Goal: Information Seeking & Learning: Find specific fact

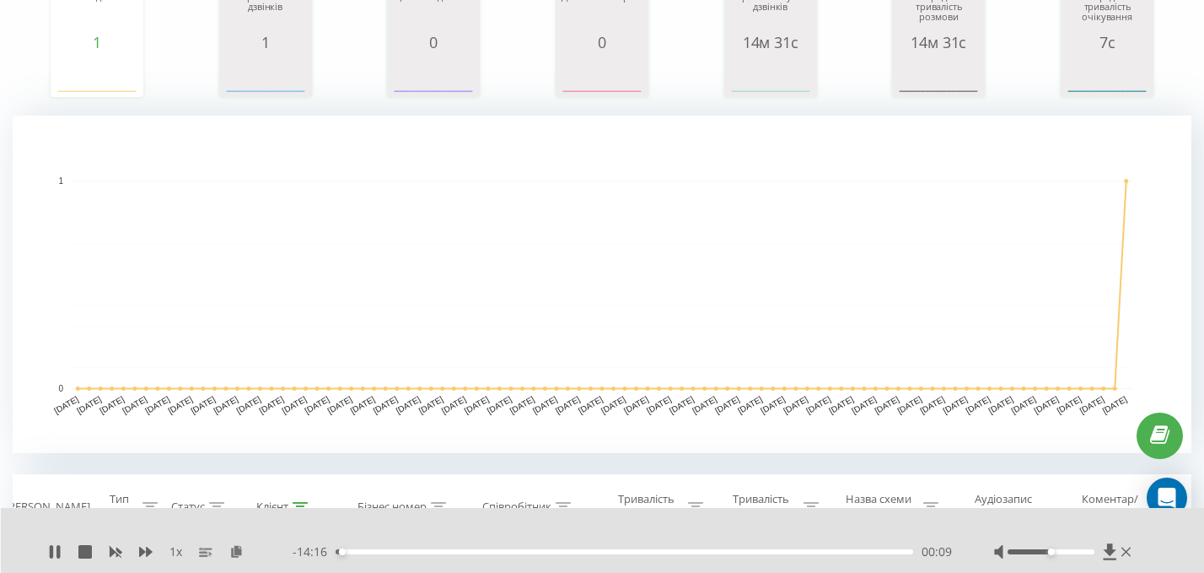
click at [432, 552] on div "00:09" at bounding box center [625, 551] width 578 height 5
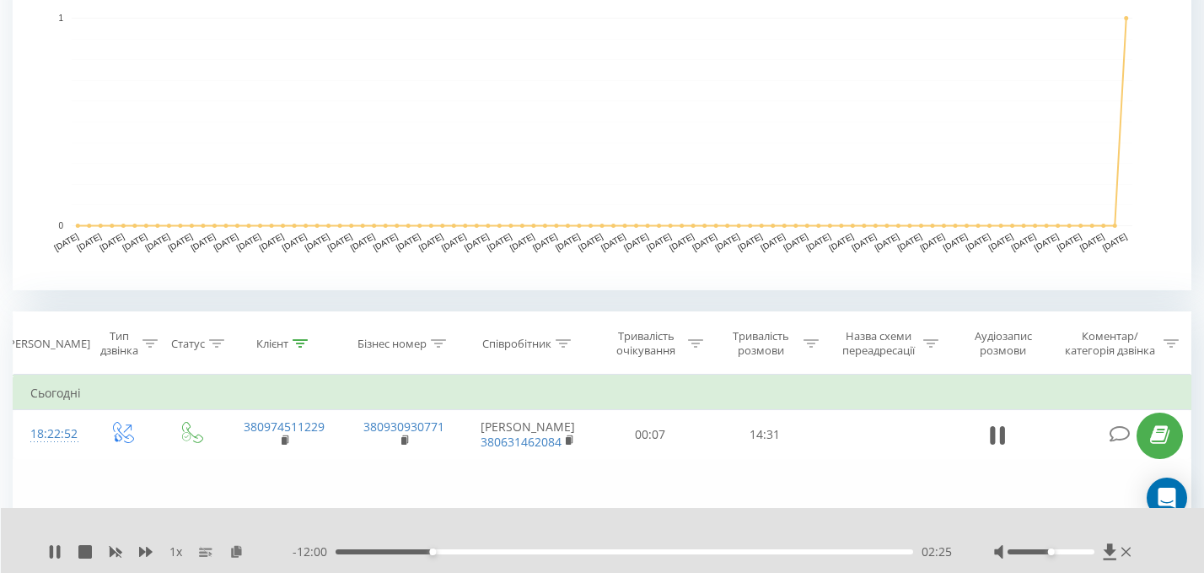
scroll to position [420, 0]
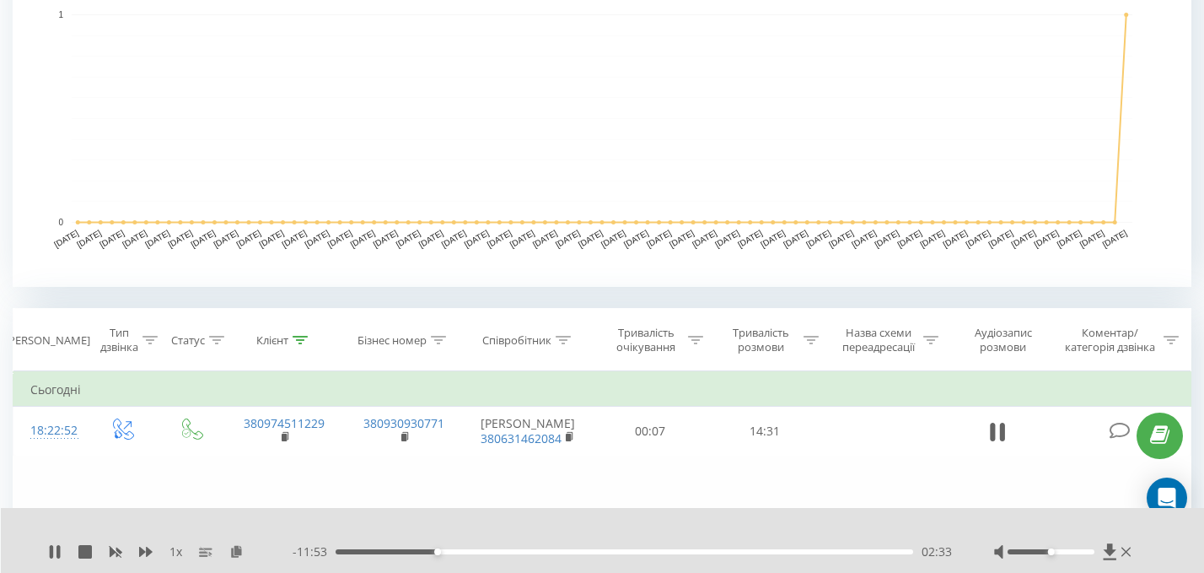
click at [485, 552] on div "02:33" at bounding box center [625, 551] width 578 height 5
click at [546, 551] on div "03:47" at bounding box center [625, 551] width 578 height 5
click at [836, 550] on div "05:23" at bounding box center [625, 551] width 578 height 5
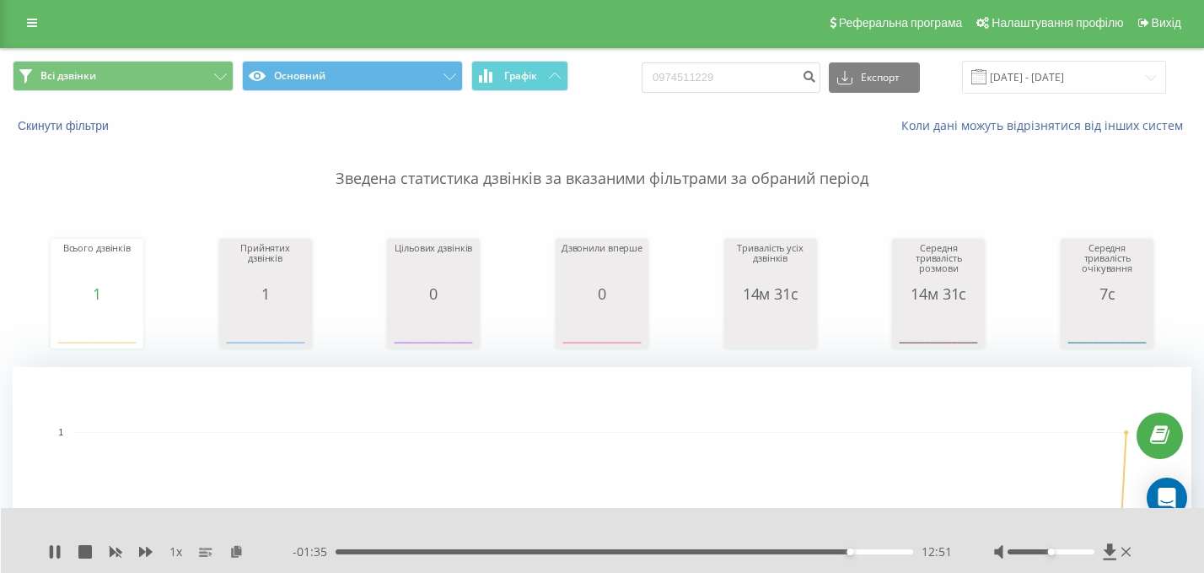
scroll to position [0, 0]
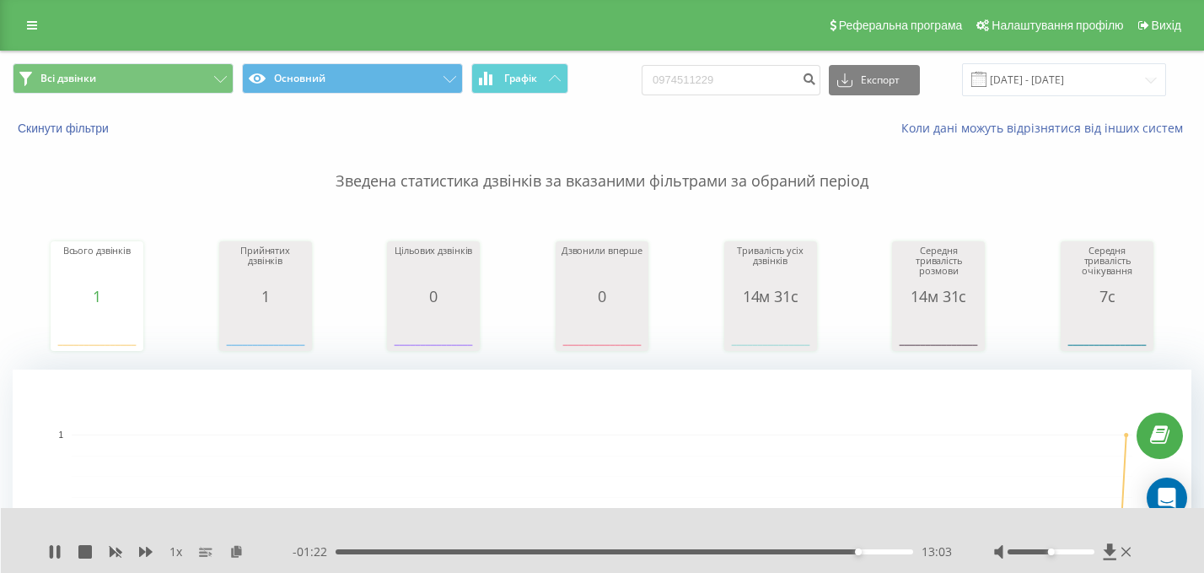
click at [875, 552] on div "13:03" at bounding box center [625, 551] width 578 height 5
click at [816, 551] on div "13:47" at bounding box center [625, 551] width 578 height 5
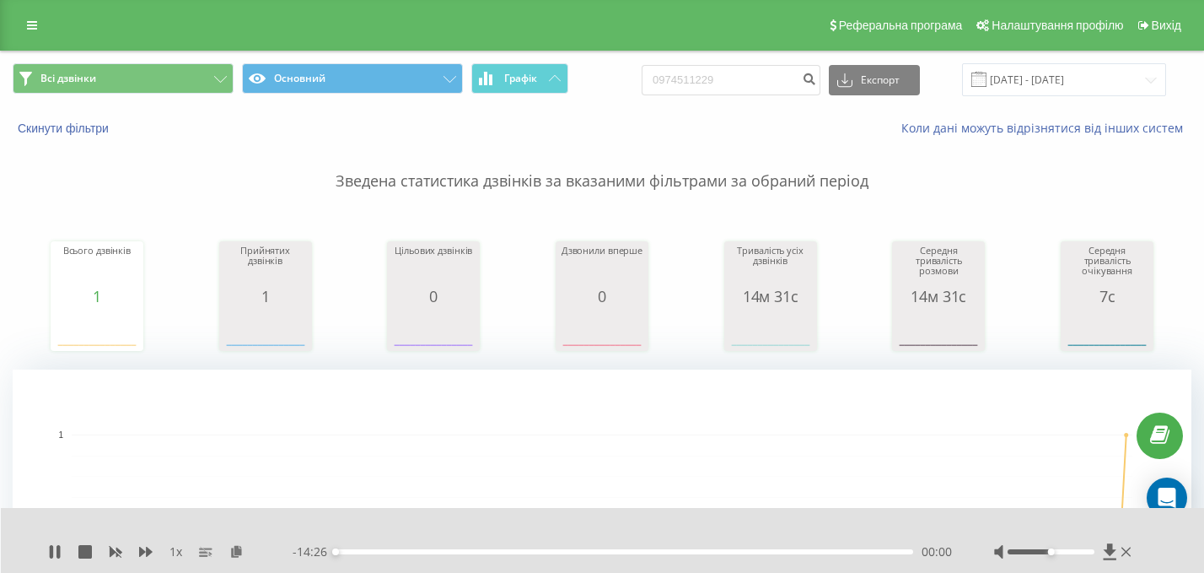
click at [781, 549] on div "00:00" at bounding box center [625, 551] width 578 height 5
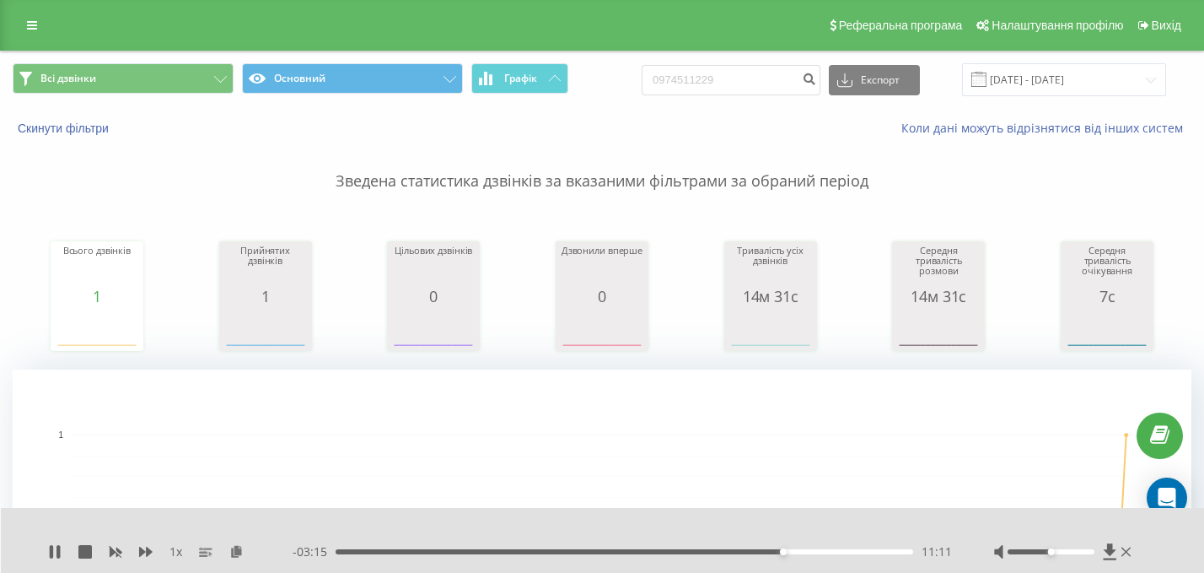
click at [635, 551] on div "11:11" at bounding box center [625, 551] width 578 height 5
click at [587, 549] on div "07:33" at bounding box center [625, 551] width 578 height 5
click at [558, 551] on div "06:20" at bounding box center [625, 551] width 578 height 5
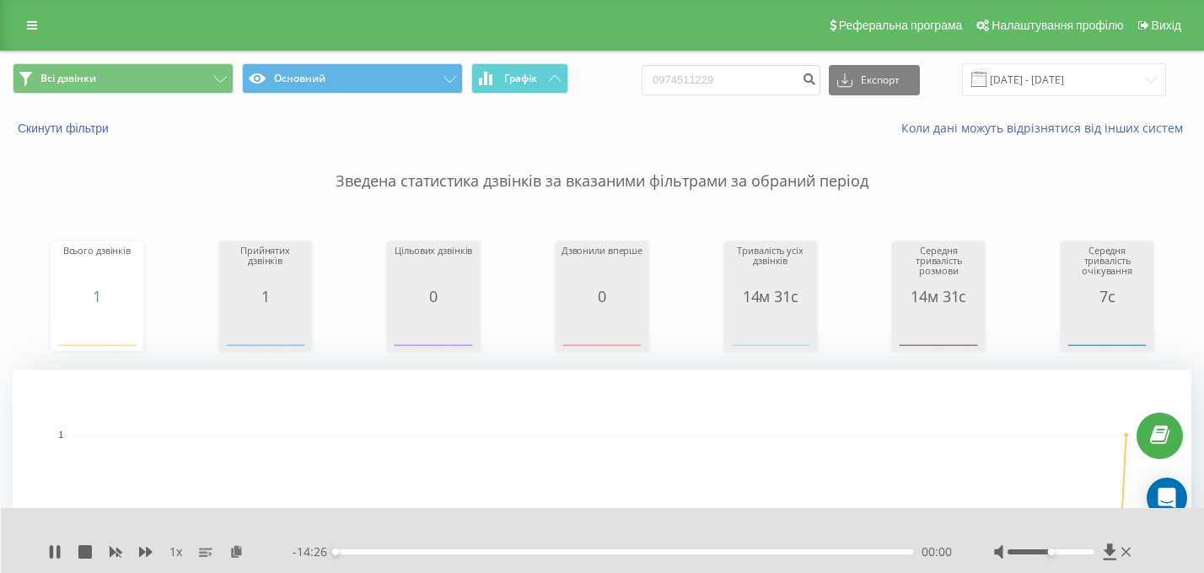
click at [455, 549] on div "00:00" at bounding box center [625, 551] width 578 height 5
click at [58, 556] on icon at bounding box center [58, 551] width 3 height 13
click at [364, 456] on rect "A chart." at bounding box center [602, 538] width 1061 height 208
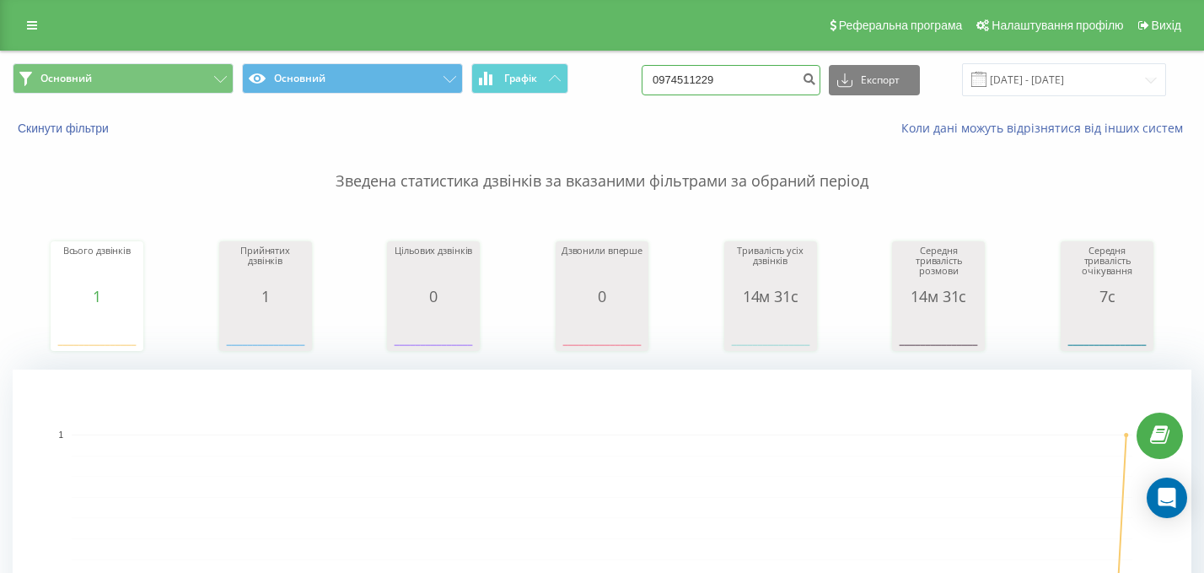
click at [756, 74] on input "0974511229" at bounding box center [731, 80] width 179 height 30
paste input "0962449696"
paste input
type input "0962449696"
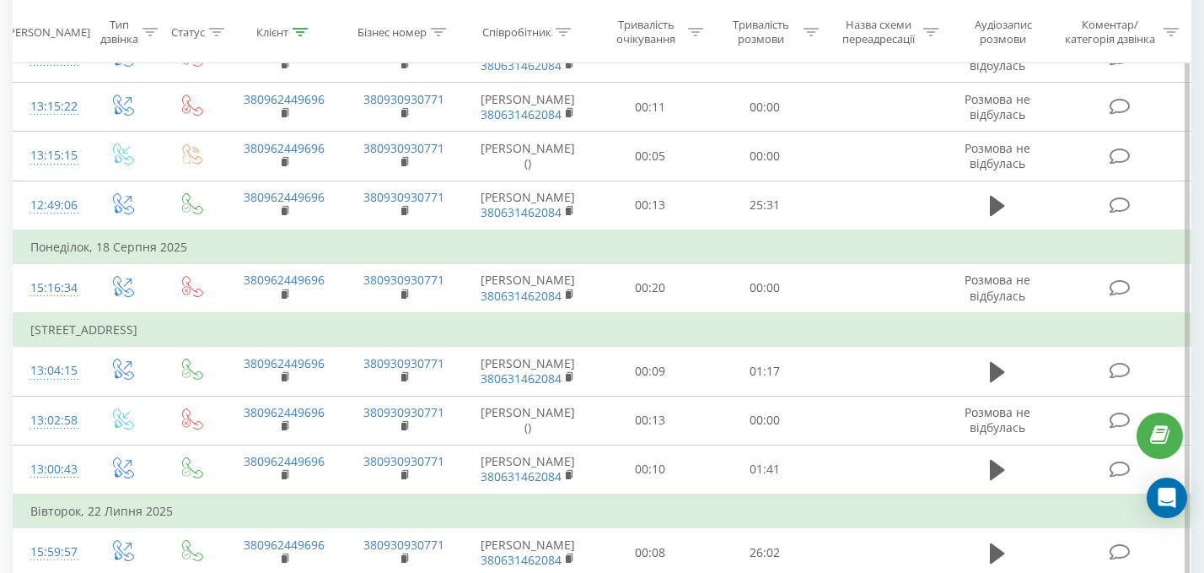
scroll to position [1032, 0]
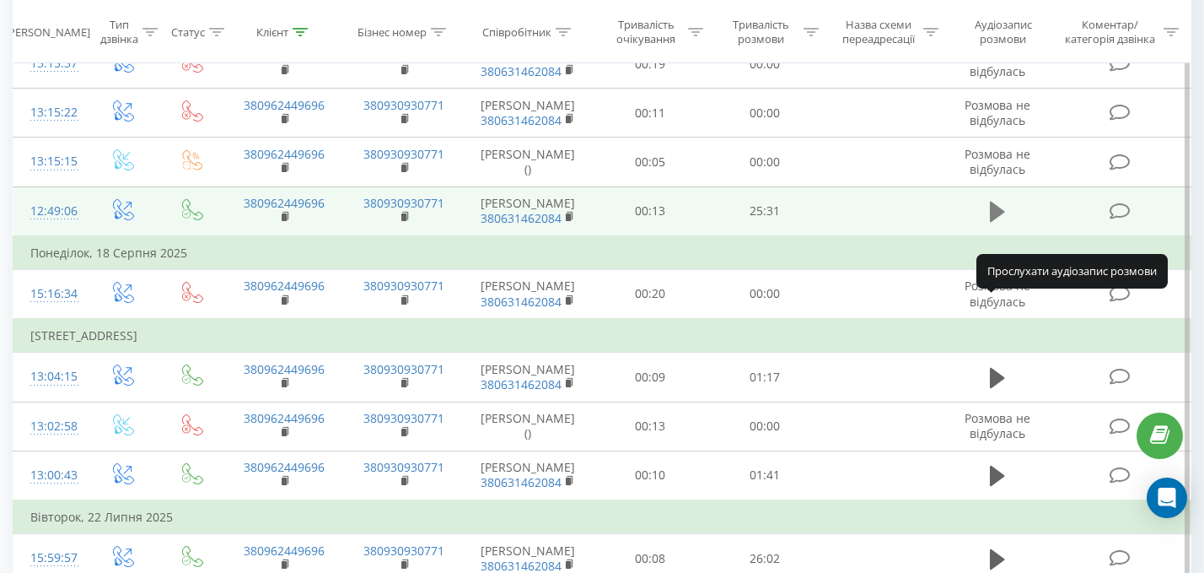
click at [998, 222] on icon at bounding box center [997, 212] width 15 height 20
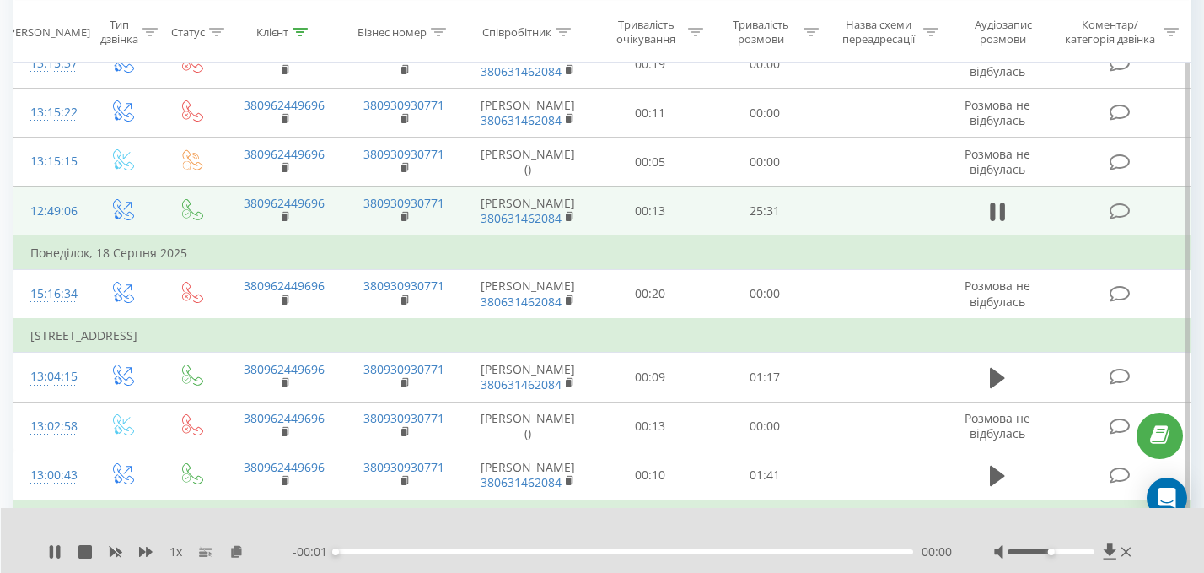
click at [778, 552] on div "00:00" at bounding box center [625, 551] width 578 height 5
click at [778, 552] on div "00:02" at bounding box center [625, 551] width 578 height 5
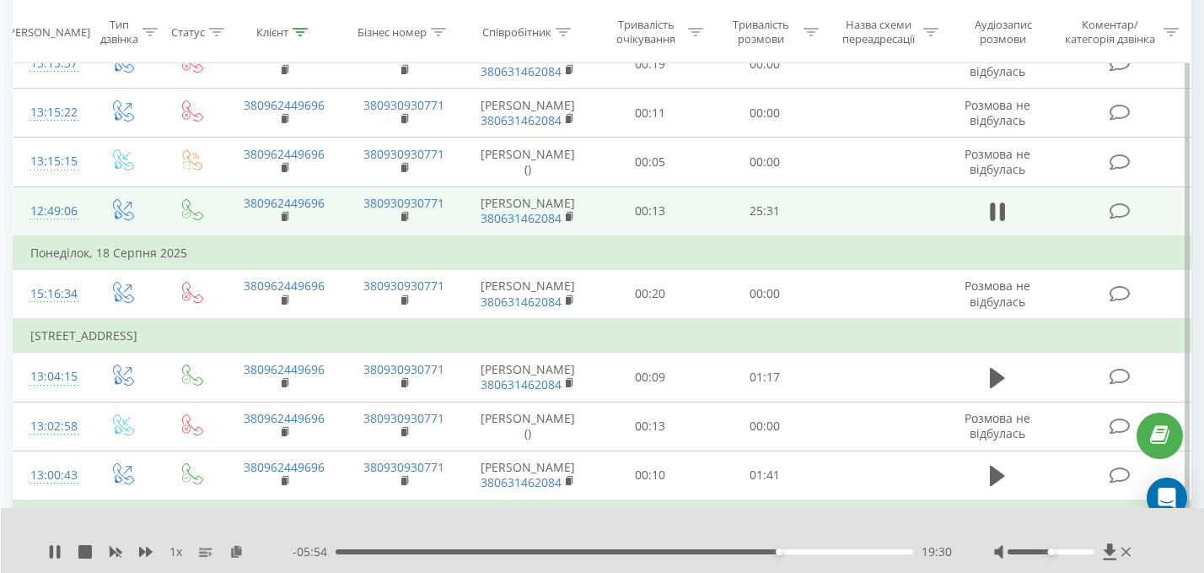
click at [735, 552] on div "19:30" at bounding box center [625, 551] width 578 height 5
click at [698, 551] on div "17:41" at bounding box center [625, 551] width 578 height 5
click at [664, 552] on div "16:01" at bounding box center [625, 551] width 578 height 5
click at [617, 553] on div "14:33" at bounding box center [625, 551] width 578 height 5
click at [576, 552] on div "12:28" at bounding box center [625, 551] width 578 height 5
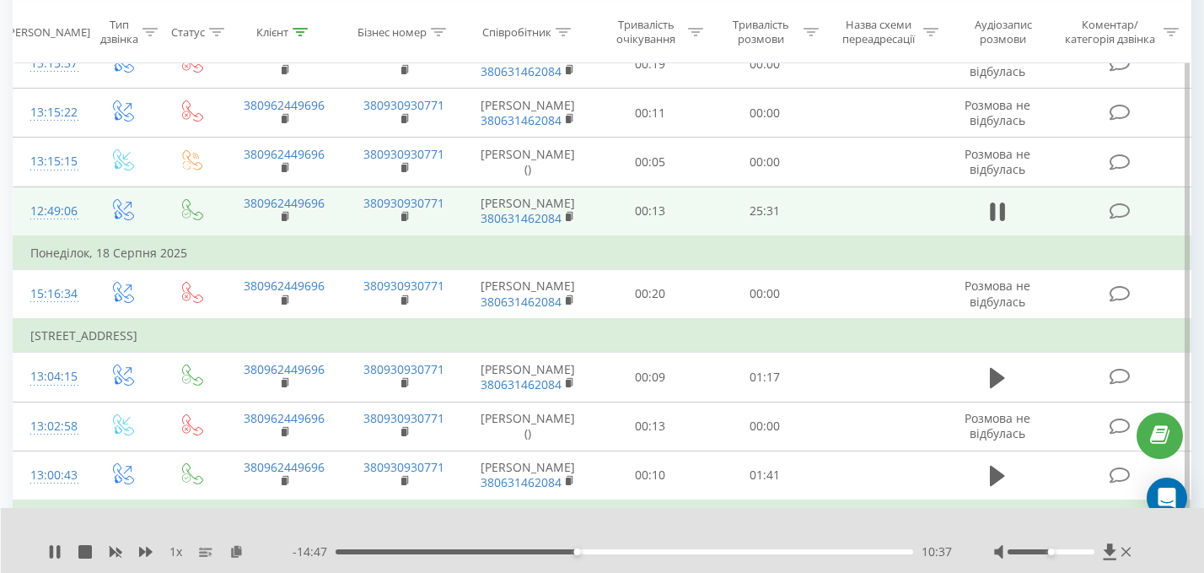
click at [804, 552] on div "10:37" at bounding box center [625, 551] width 578 height 5
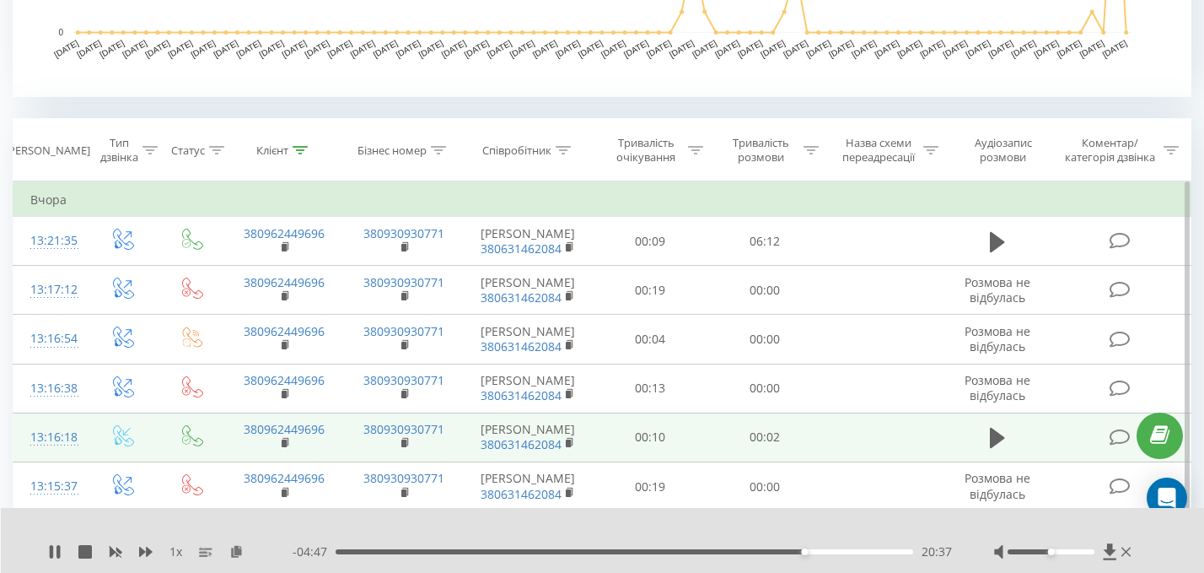
scroll to position [594, 0]
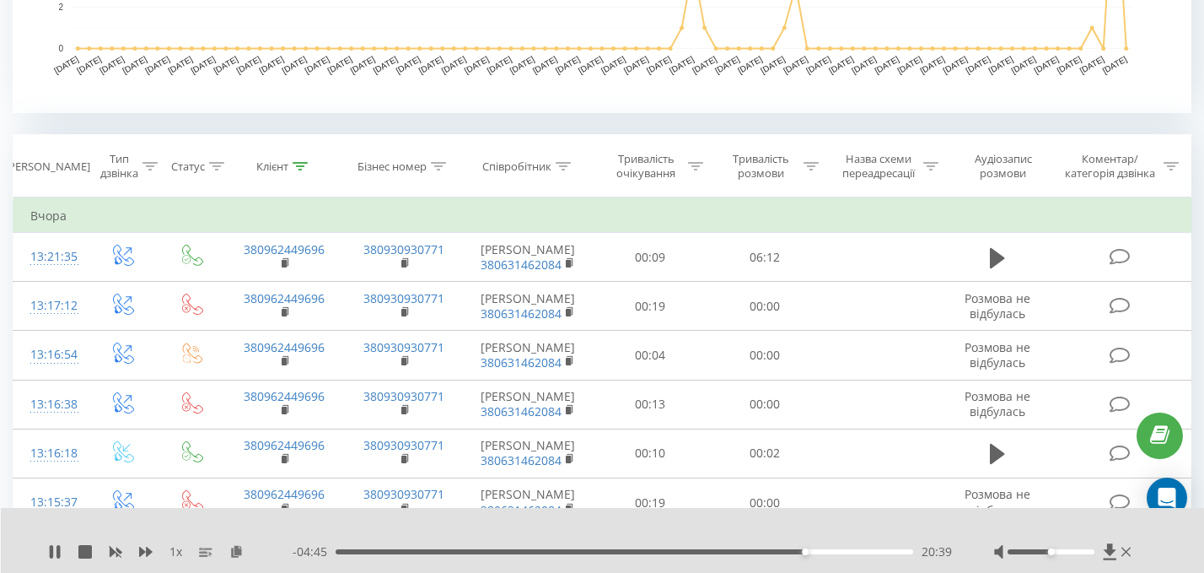
click at [830, 553] on div "20:39" at bounding box center [625, 551] width 578 height 5
click at [504, 550] on div "21:49" at bounding box center [625, 551] width 578 height 5
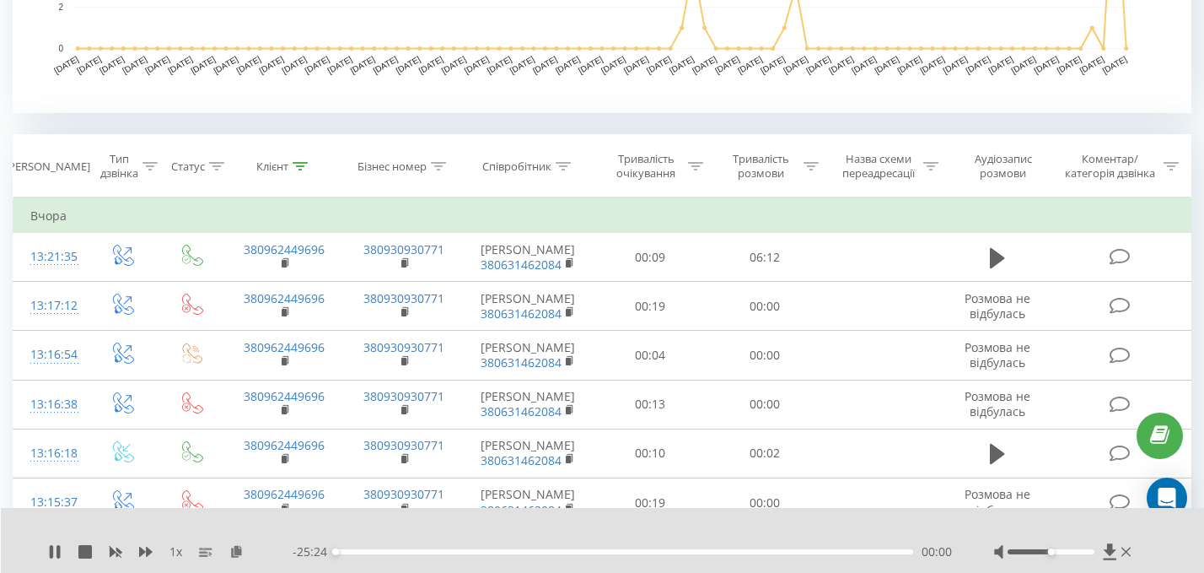
click at [573, 550] on div "00:00" at bounding box center [625, 551] width 578 height 5
click at [595, 552] on div "10:37" at bounding box center [625, 551] width 578 height 5
click at [621, 554] on div "- 13:59 11:25 11:25" at bounding box center [622, 551] width 659 height 17
click at [630, 550] on div "11:26" at bounding box center [625, 551] width 578 height 5
click at [656, 552] on div "13:00" at bounding box center [625, 551] width 578 height 5
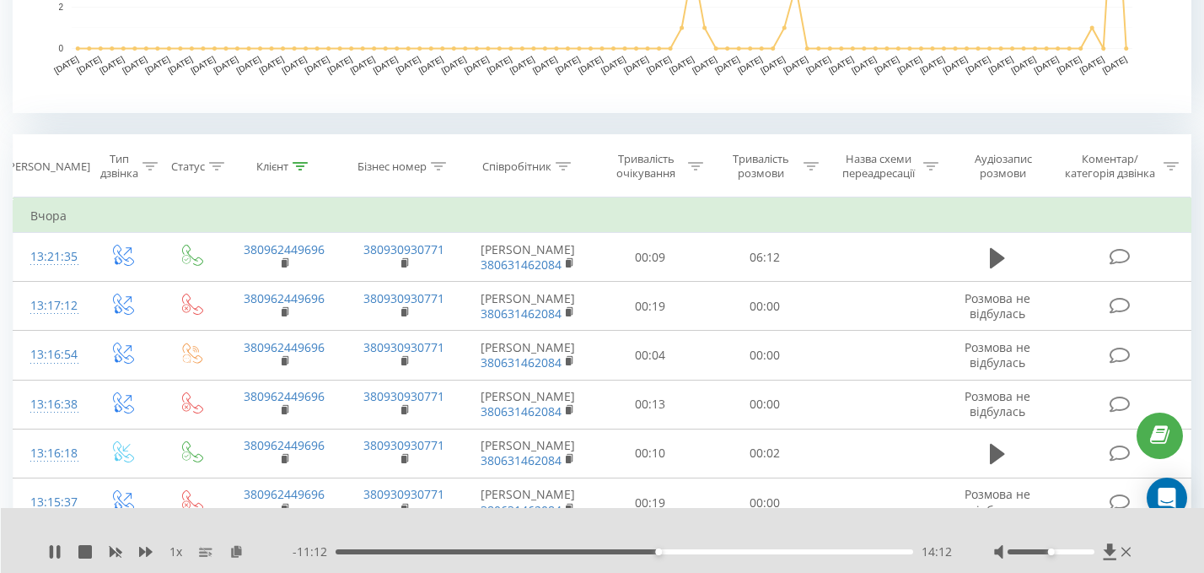
click at [690, 550] on div "14:12" at bounding box center [625, 551] width 578 height 5
click at [706, 552] on div "15:37" at bounding box center [625, 551] width 578 height 5
click at [718, 551] on div "16:19" at bounding box center [625, 551] width 578 height 5
click at [739, 552] on div "16:55" at bounding box center [625, 551] width 578 height 5
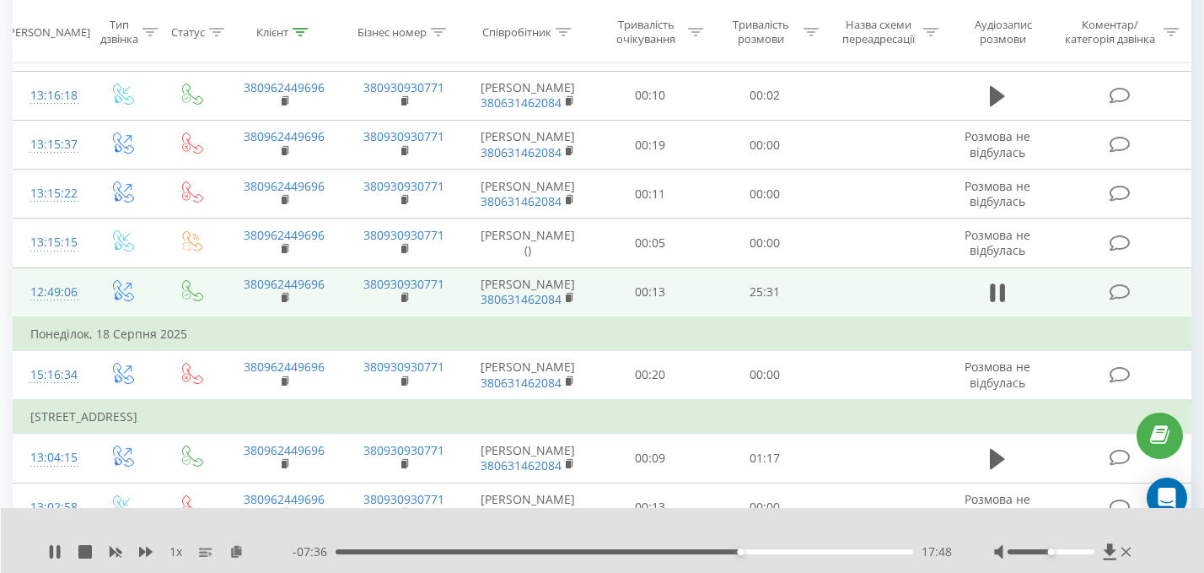
scroll to position [942, 0]
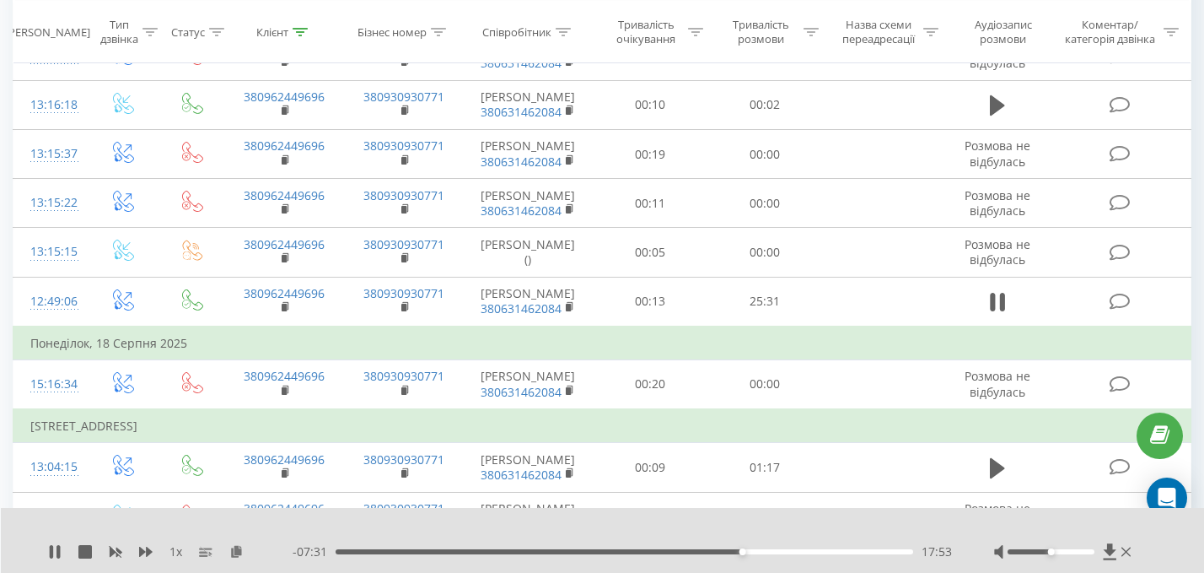
click at [509, 552] on div "17:53" at bounding box center [625, 551] width 578 height 5
click at [525, 552] on div "07:39" at bounding box center [625, 551] width 578 height 5
click at [544, 552] on div "08:23" at bounding box center [625, 551] width 578 height 5
click at [559, 551] on div "09:12" at bounding box center [625, 551] width 578 height 5
click at [571, 552] on div "09:52" at bounding box center [625, 551] width 578 height 5
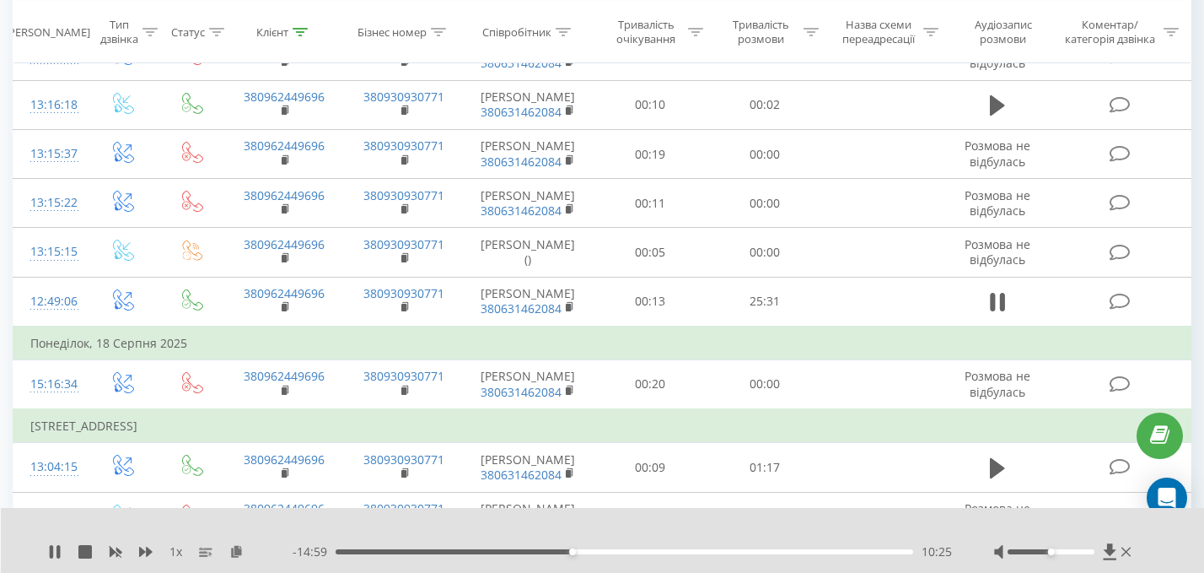
click at [581, 552] on div "10:25" at bounding box center [625, 551] width 578 height 5
click at [590, 552] on div "10:50" at bounding box center [625, 551] width 578 height 5
click at [598, 551] on div "11:14" at bounding box center [625, 551] width 578 height 5
click at [606, 551] on div "11:34" at bounding box center [625, 551] width 578 height 5
click at [618, 551] on div "11:56" at bounding box center [625, 551] width 578 height 5
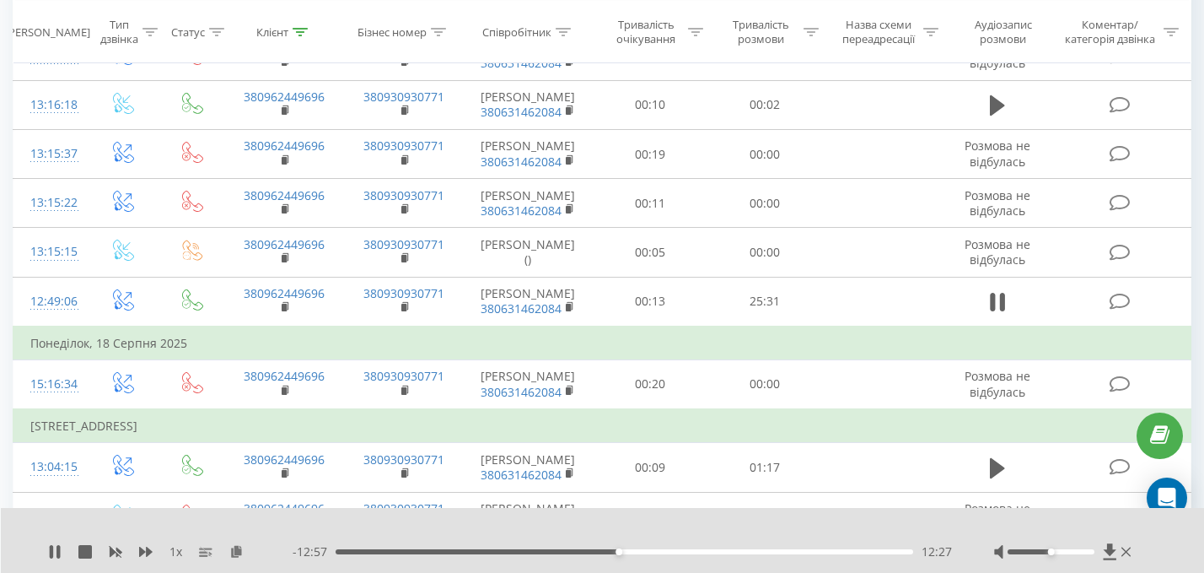
click at [370, 549] on div "12:27" at bounding box center [625, 551] width 578 height 5
click at [410, 551] on div "01:33" at bounding box center [625, 551] width 578 height 5
click at [433, 552] on div "03:19" at bounding box center [625, 551] width 578 height 5
click at [448, 551] on div "04:18" at bounding box center [625, 551] width 578 height 5
click at [462, 551] on div "04:58" at bounding box center [625, 551] width 578 height 5
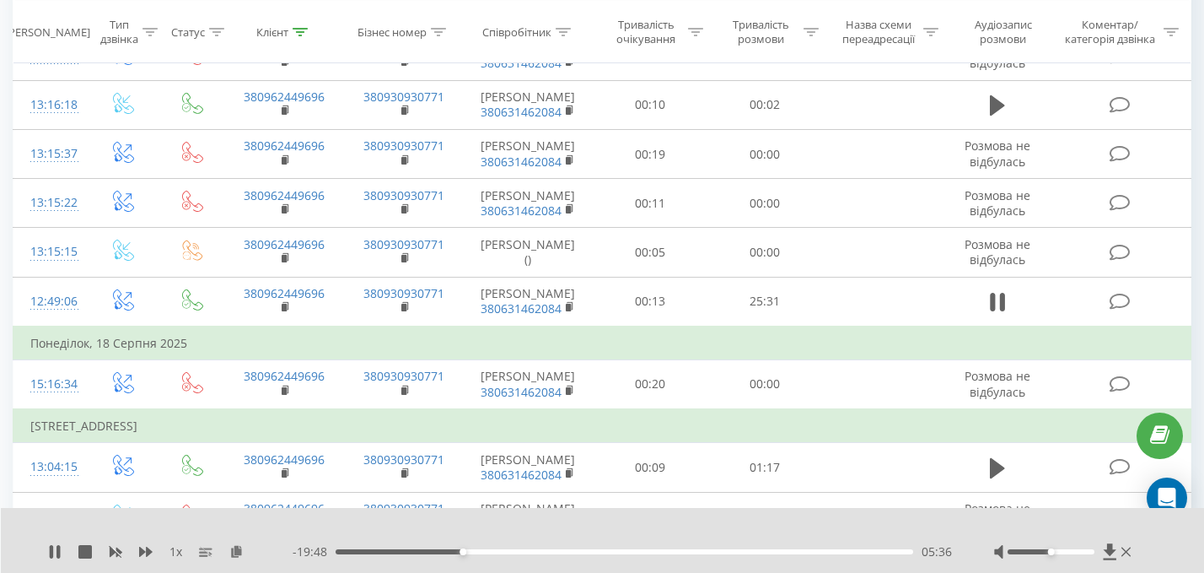
click at [480, 551] on div "05:36" at bounding box center [625, 551] width 578 height 5
click at [1070, 552] on div at bounding box center [1052, 551] width 88 height 5
click at [466, 549] on div "07:13" at bounding box center [625, 551] width 578 height 5
click at [474, 552] on div "05:49" at bounding box center [625, 551] width 578 height 5
click at [481, 552] on div "06:07" at bounding box center [625, 551] width 578 height 5
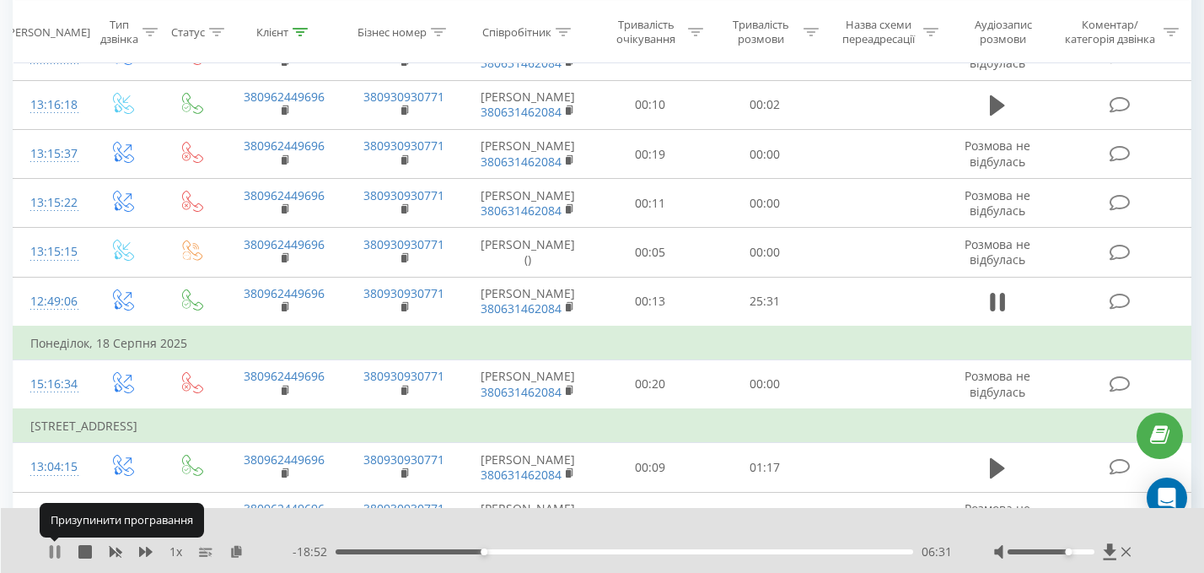
click at [54, 546] on icon at bounding box center [54, 551] width 13 height 13
